Goal: Information Seeking & Learning: Learn about a topic

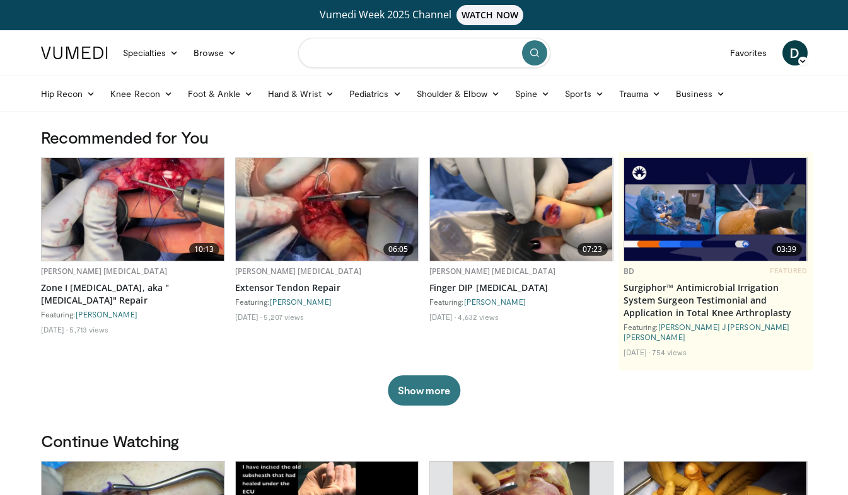
click at [349, 55] on input "Search topics, interventions" at bounding box center [424, 53] width 252 height 30
type input "**********"
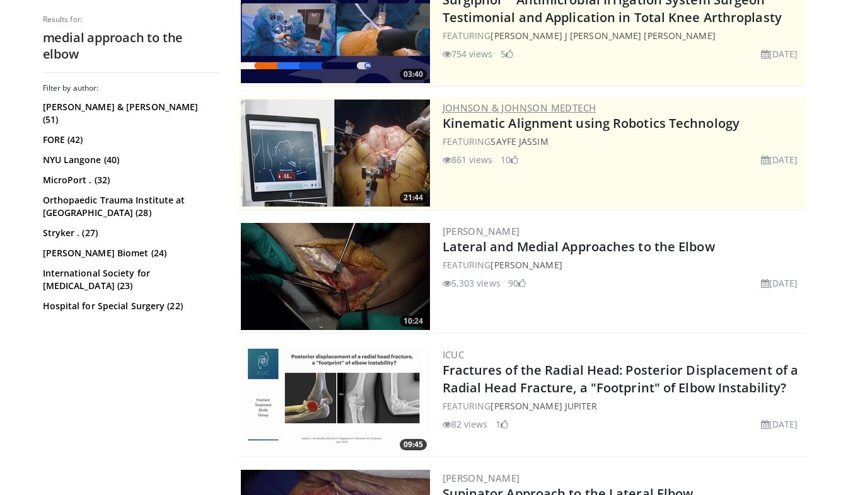
scroll to position [196, 0]
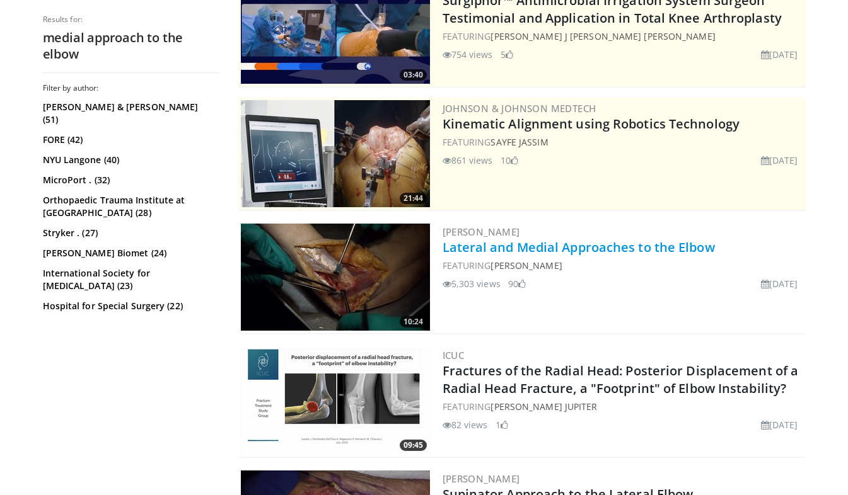
click at [474, 246] on link "Lateral and Medial Approaches to the Elbow" at bounding box center [579, 247] width 272 height 17
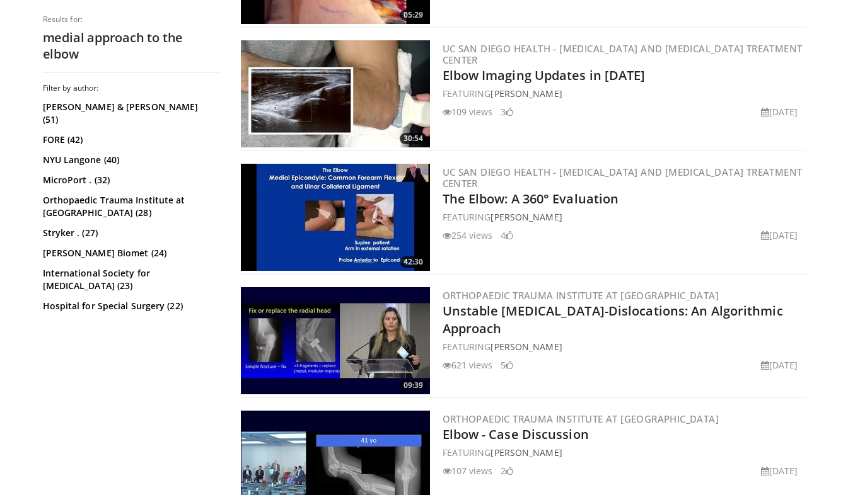
scroll to position [893, 0]
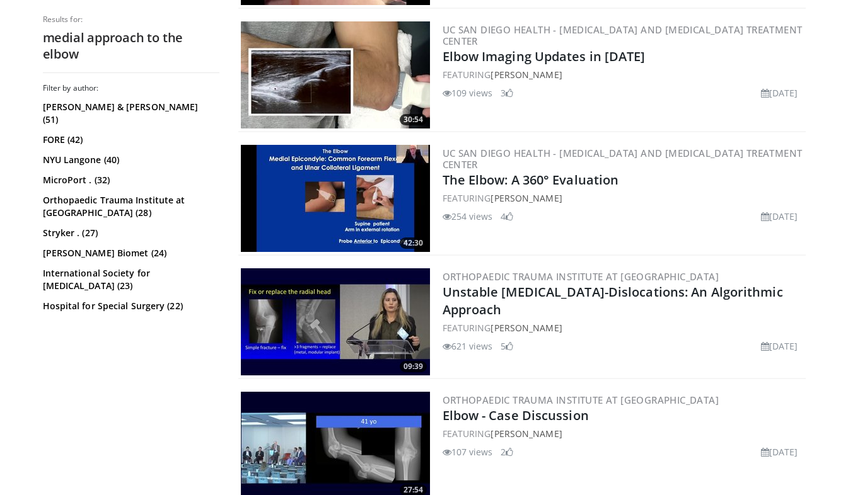
click at [574, 195] on div "FEATURING Randy Moore" at bounding box center [623, 198] width 361 height 13
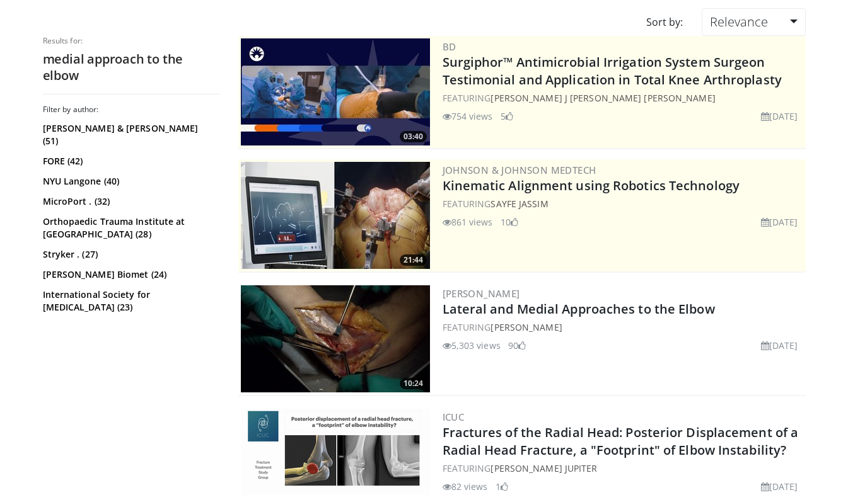
scroll to position [0, 0]
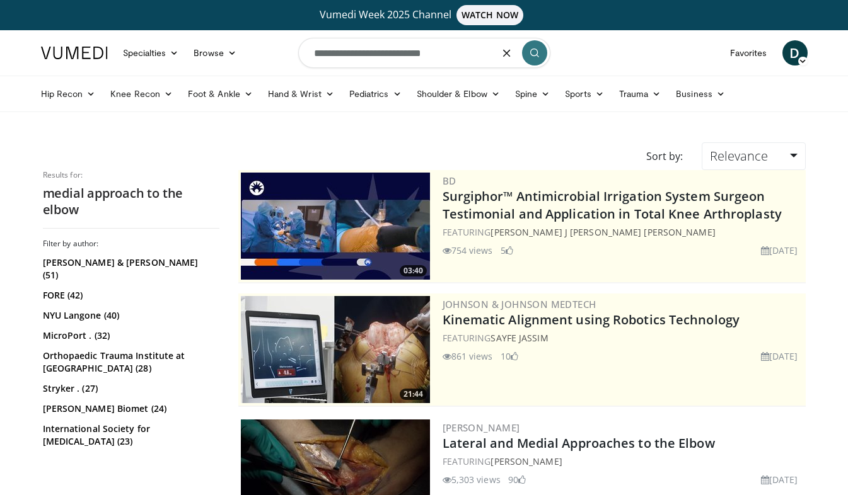
drag, startPoint x: 460, startPoint y: 51, endPoint x: 306, endPoint y: 55, distance: 153.9
click at [306, 55] on input "**********" at bounding box center [424, 53] width 252 height 30
type input "**********"
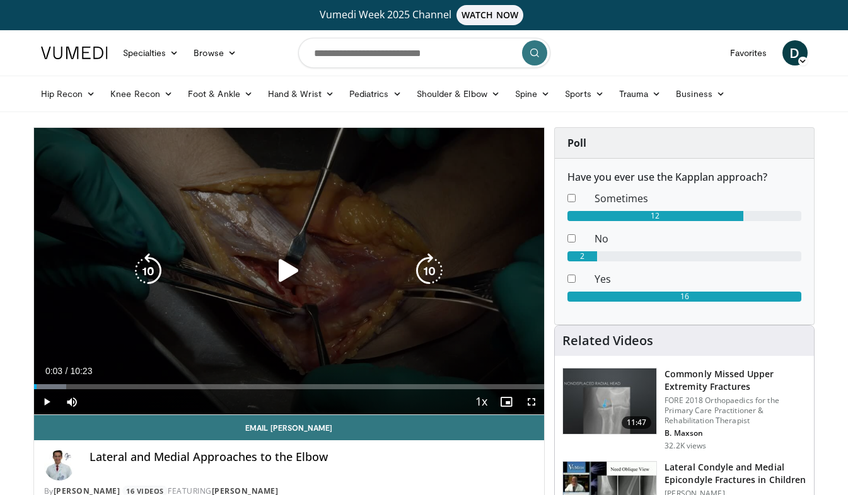
click at [293, 270] on icon "Video Player" at bounding box center [288, 270] width 35 height 35
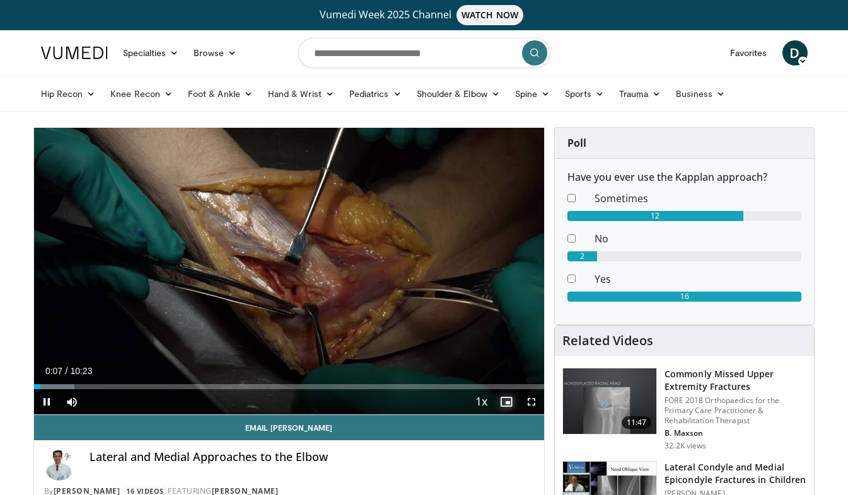
click at [505, 403] on span "Video Player" at bounding box center [506, 402] width 25 height 25
click at [532, 403] on span "Video Player" at bounding box center [531, 402] width 25 height 25
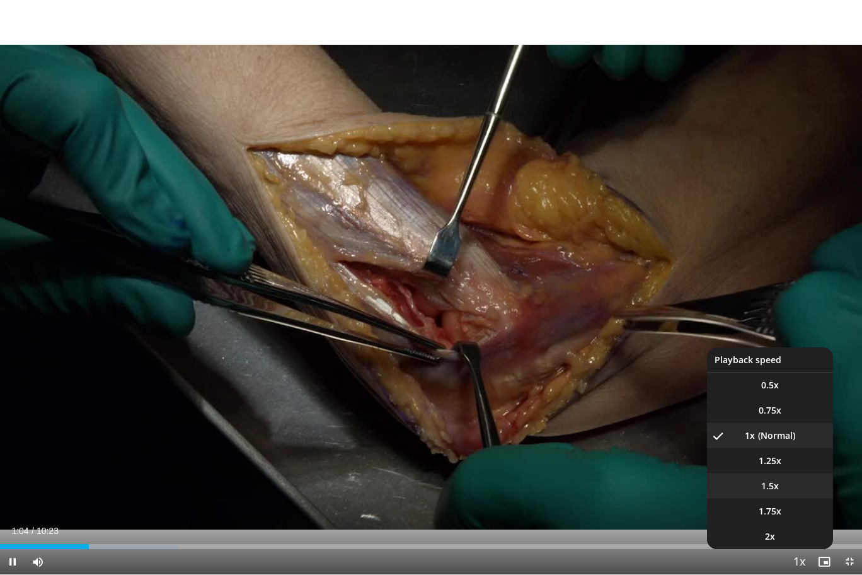
click at [768, 491] on span "1.5x" at bounding box center [771, 486] width 18 height 13
click at [768, 435] on li "1x" at bounding box center [770, 435] width 126 height 25
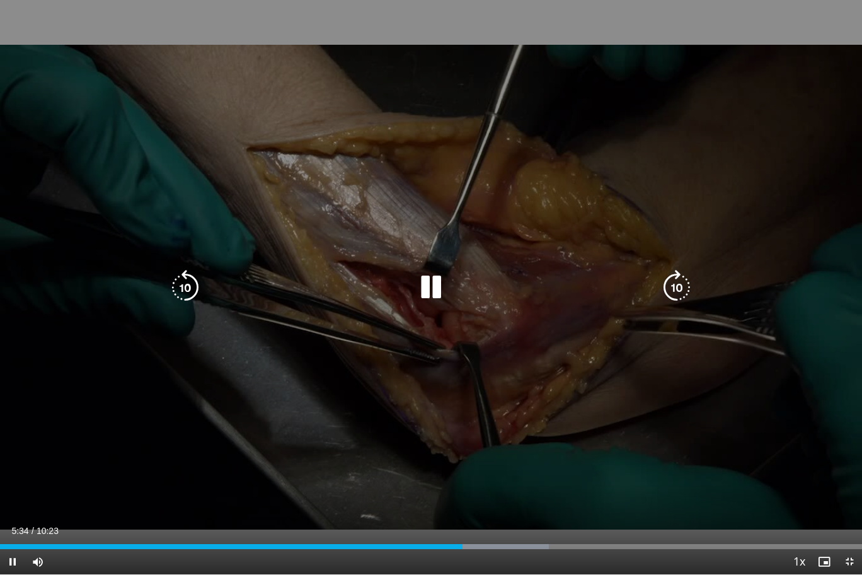
click at [681, 281] on icon "Video Player" at bounding box center [676, 287] width 35 height 35
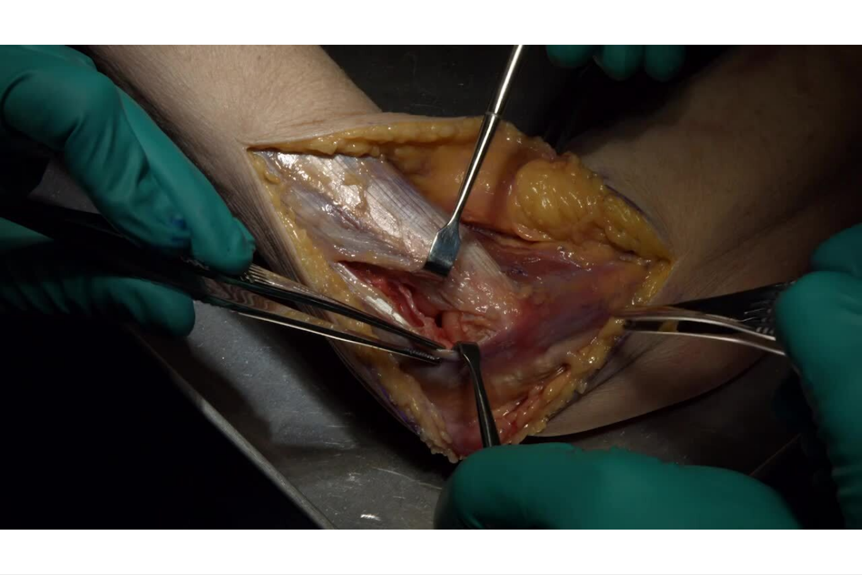
click at [681, 281] on div "10 seconds Tap to unmute" at bounding box center [431, 287] width 862 height 574
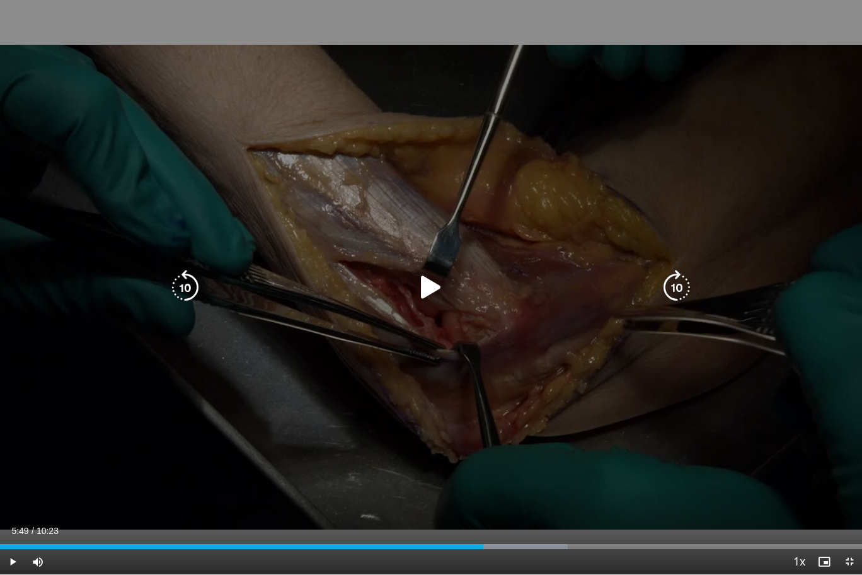
click at [632, 359] on div "10 seconds Tap to unmute" at bounding box center [431, 287] width 862 height 574
click at [680, 290] on icon "Video Player" at bounding box center [676, 287] width 35 height 35
click at [673, 297] on icon "Video Player" at bounding box center [676, 287] width 35 height 35
click at [680, 292] on icon "Video Player" at bounding box center [676, 287] width 35 height 35
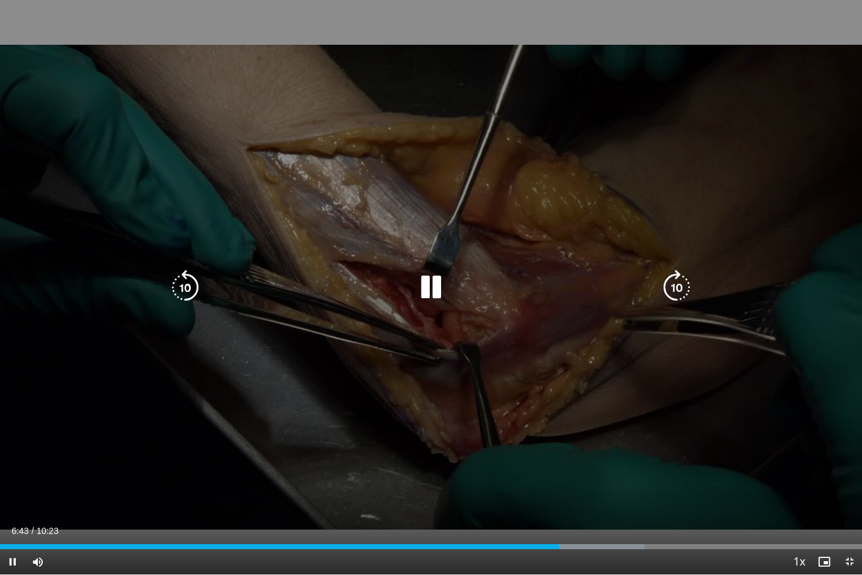
click at [680, 292] on icon "Video Player" at bounding box center [676, 287] width 35 height 35
click at [675, 287] on icon "Video Player" at bounding box center [676, 287] width 35 height 35
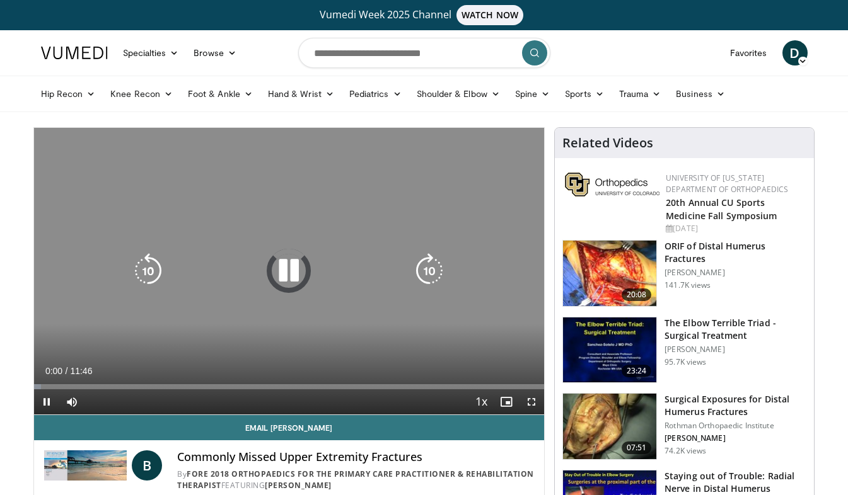
click at [285, 270] on icon "Video Player" at bounding box center [288, 270] width 35 height 35
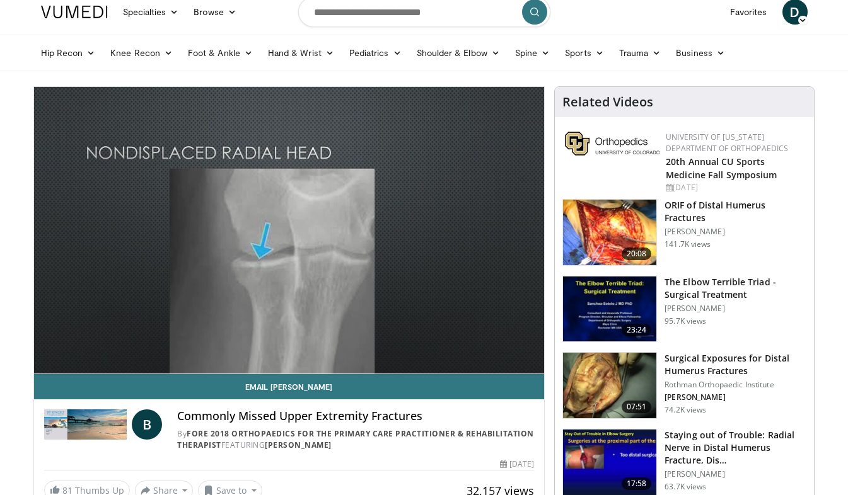
scroll to position [40, 0]
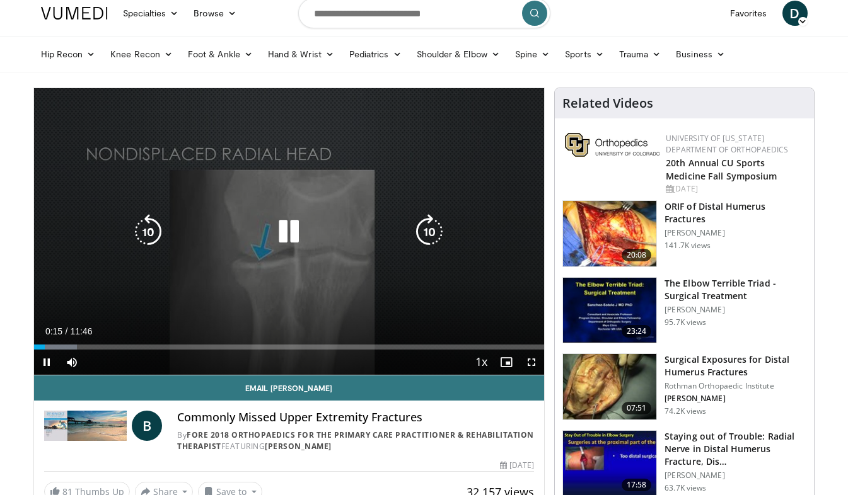
click at [427, 233] on icon "Video Player" at bounding box center [429, 231] width 35 height 35
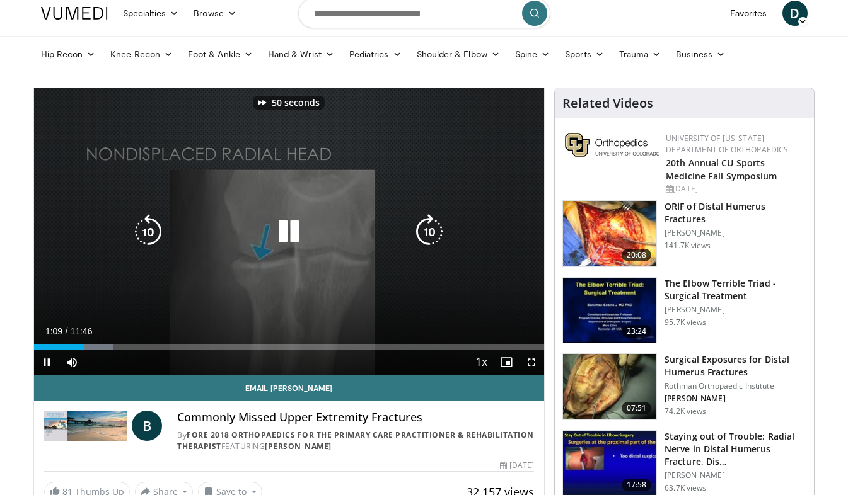
click at [427, 233] on icon "Video Player" at bounding box center [429, 231] width 35 height 35
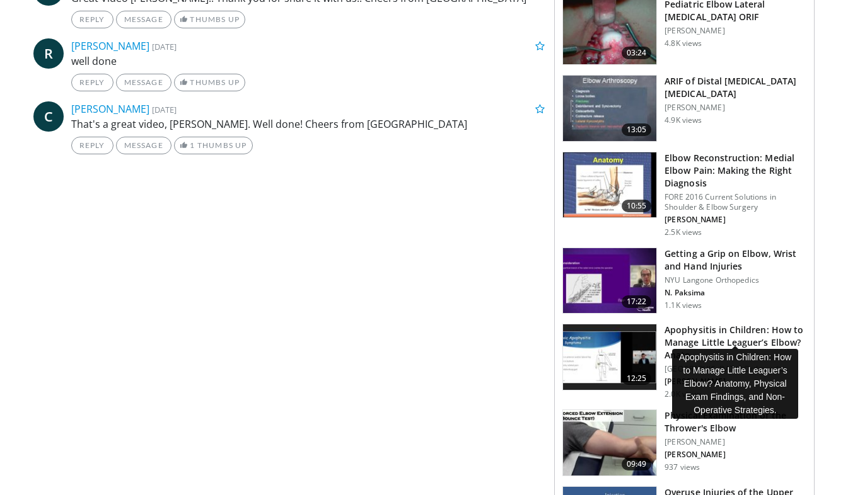
scroll to position [957, 0]
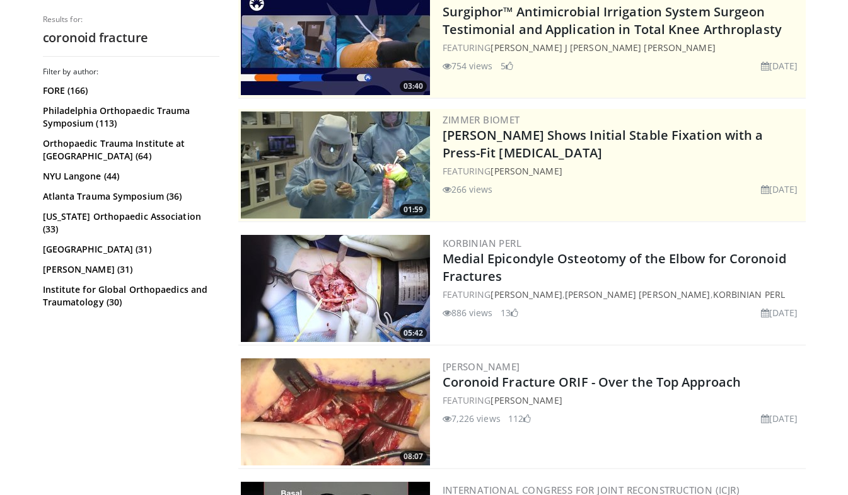
scroll to position [187, 0]
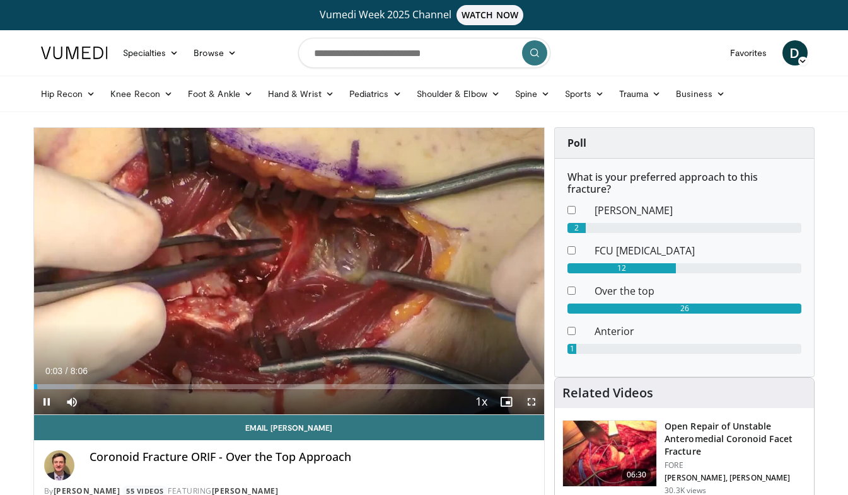
click at [529, 403] on span "Video Player" at bounding box center [531, 402] width 25 height 25
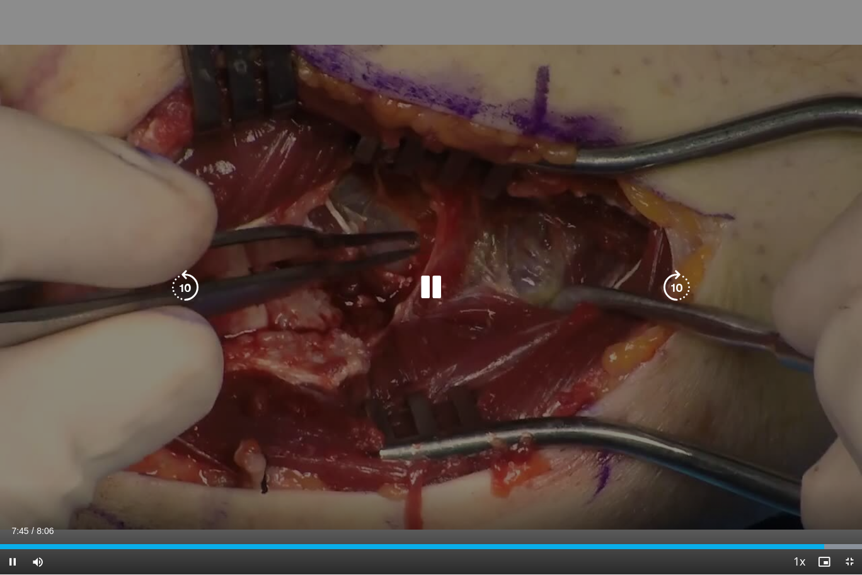
click at [431, 293] on icon "Video Player" at bounding box center [431, 287] width 35 height 35
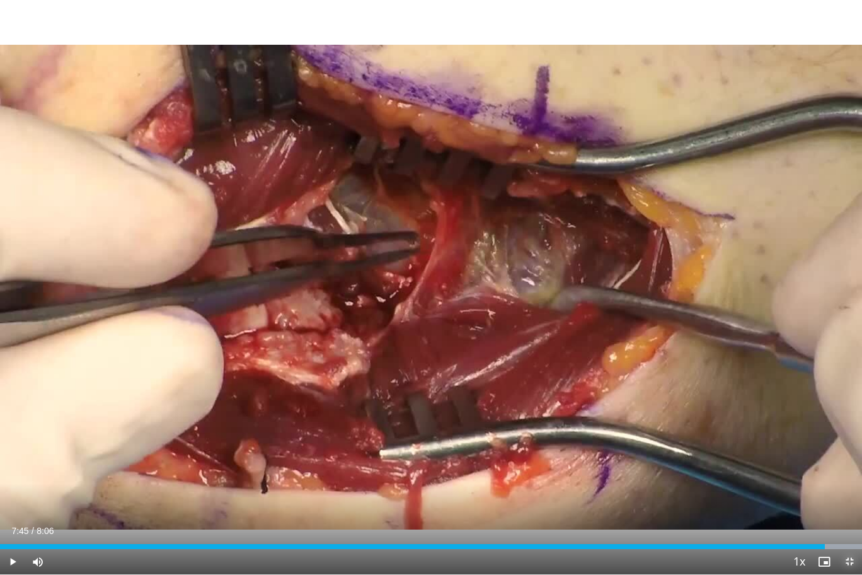
click at [847, 495] on span "Video Player" at bounding box center [849, 561] width 25 height 25
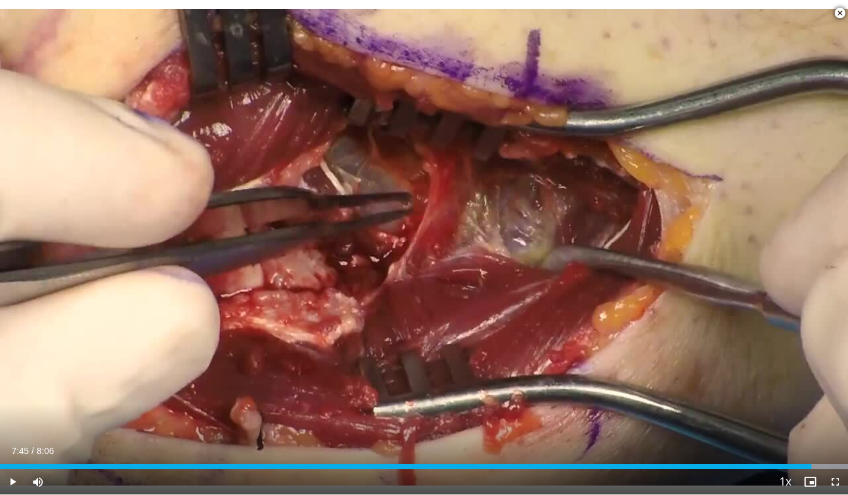
scroll to position [196, 0]
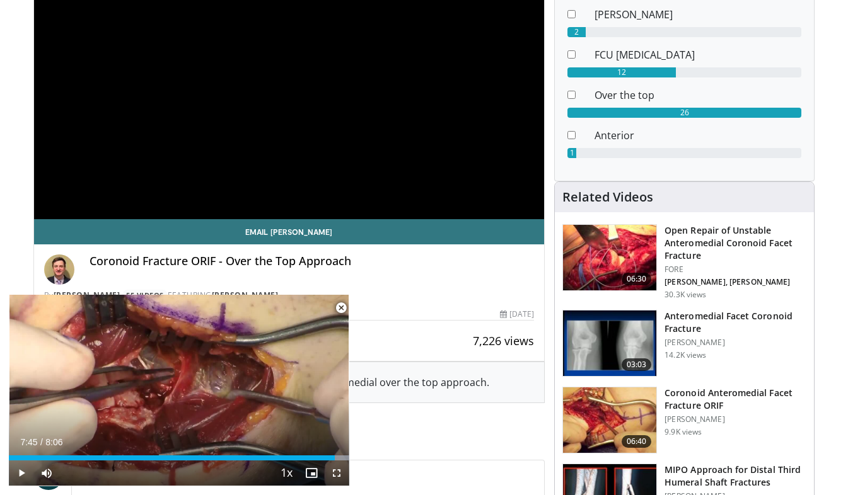
click at [625, 252] on img at bounding box center [609, 258] width 93 height 66
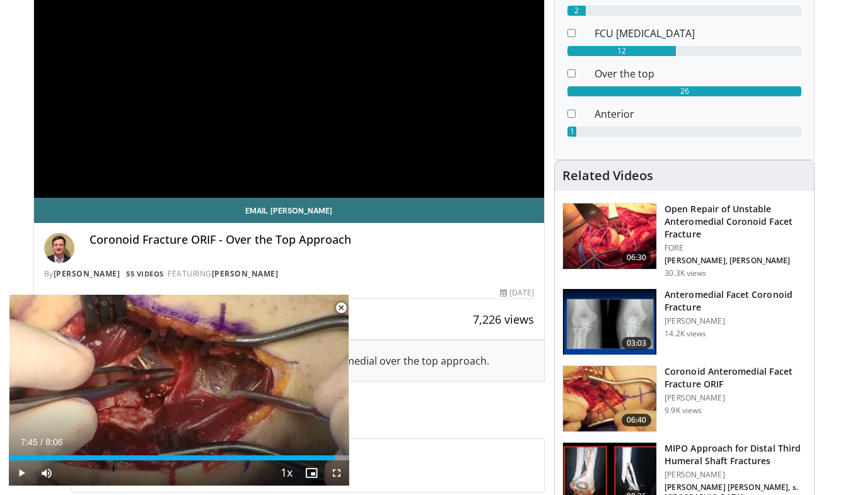
scroll to position [222, 0]
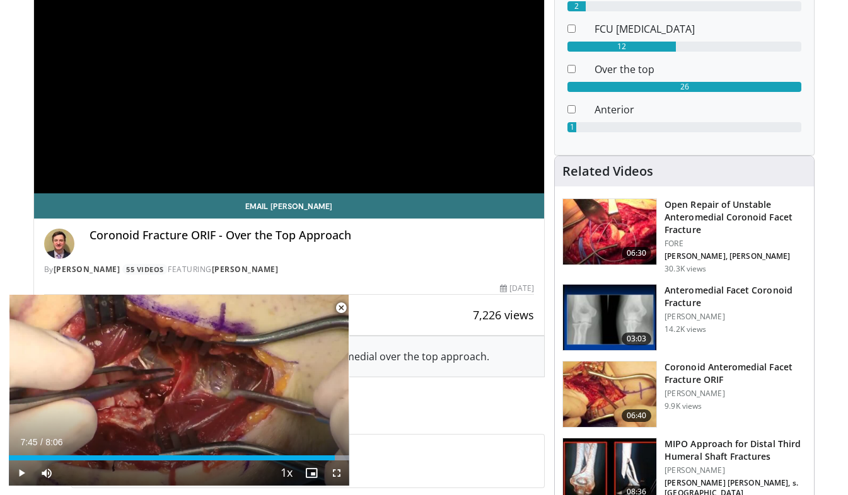
click at [599, 398] on img at bounding box center [609, 395] width 93 height 66
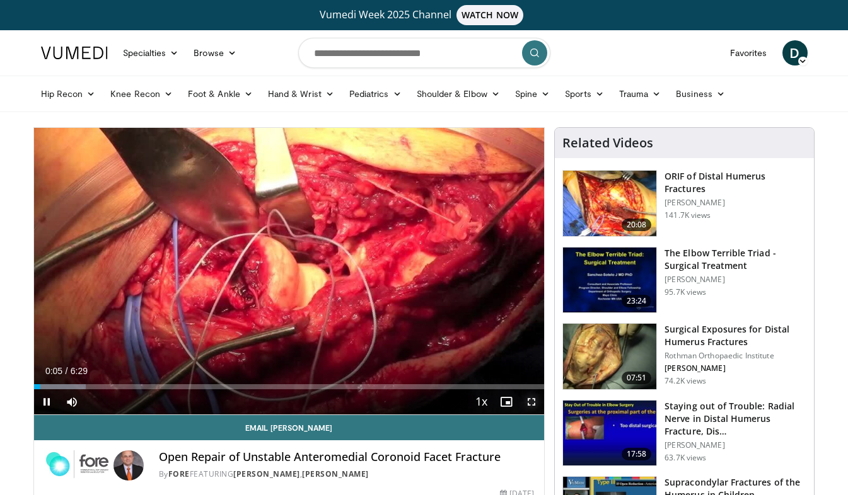
click at [530, 404] on span "Video Player" at bounding box center [531, 402] width 25 height 25
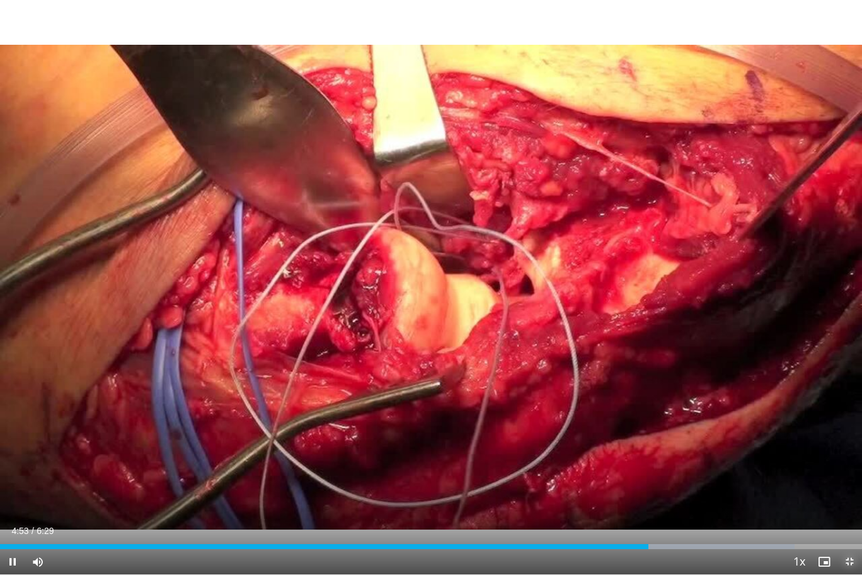
click at [847, 495] on span "Video Player" at bounding box center [849, 561] width 25 height 25
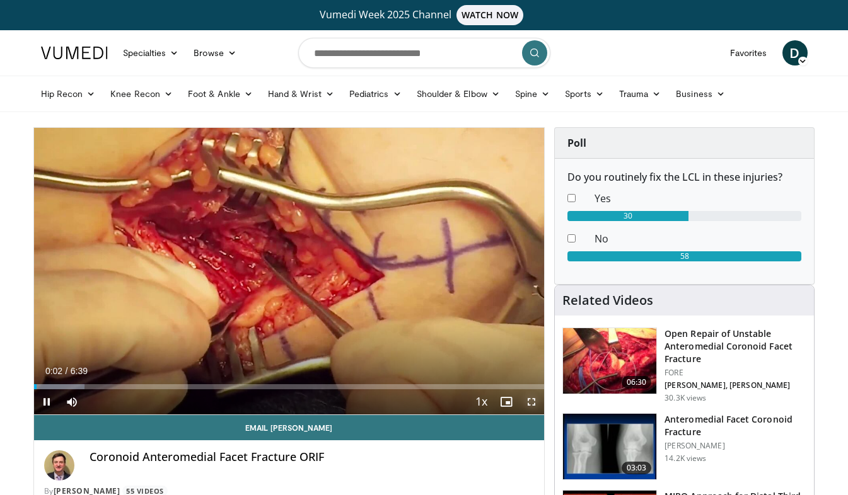
click at [533, 401] on span "Video Player" at bounding box center [531, 402] width 25 height 25
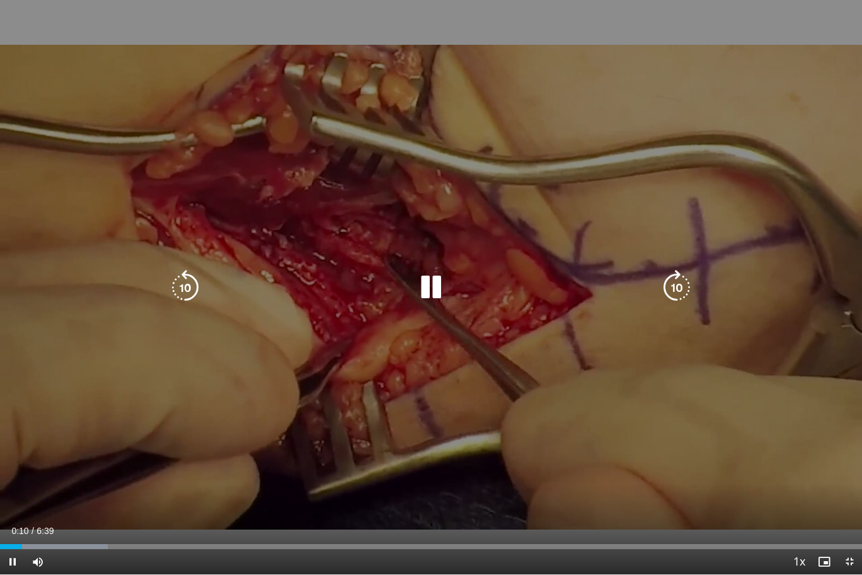
click at [677, 292] on icon "Video Player" at bounding box center [676, 287] width 35 height 35
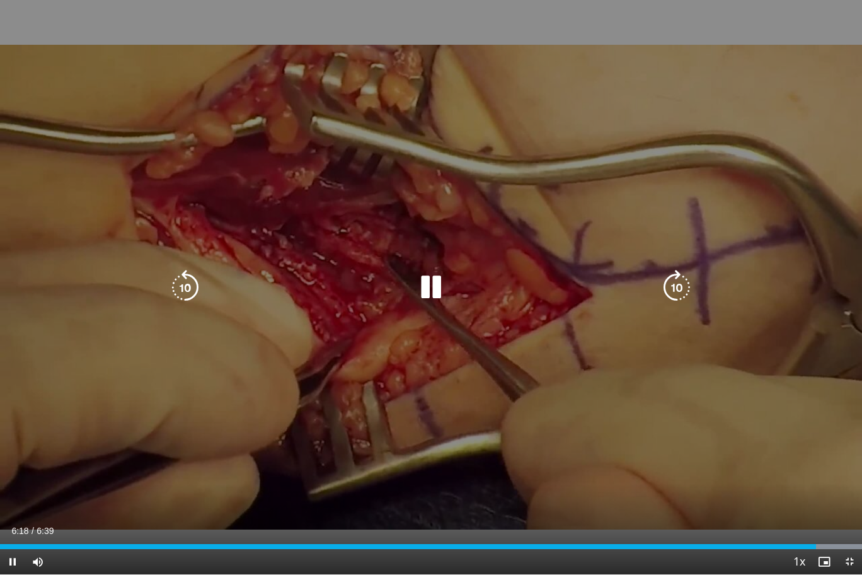
click at [430, 292] on icon "Video Player" at bounding box center [431, 287] width 35 height 35
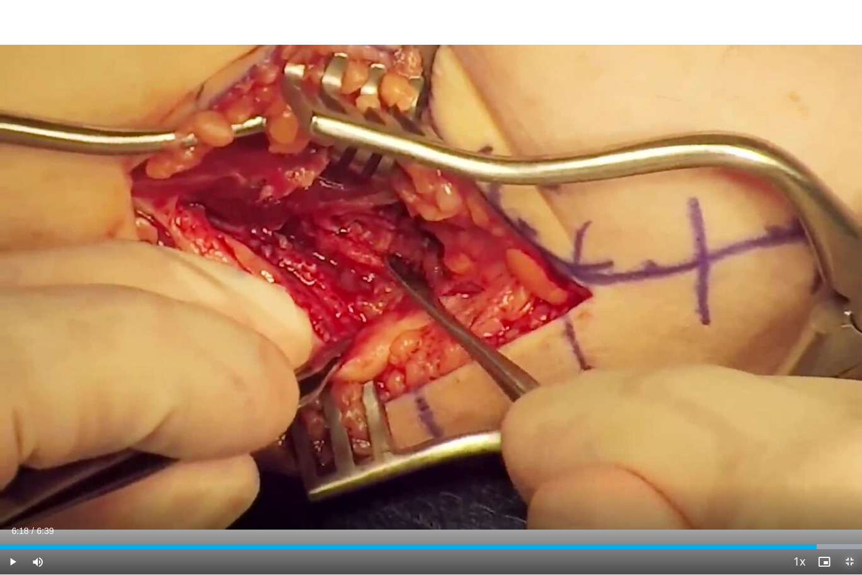
click at [847, 495] on span "Video Player" at bounding box center [849, 561] width 25 height 25
